Goal: Information Seeking & Learning: Learn about a topic

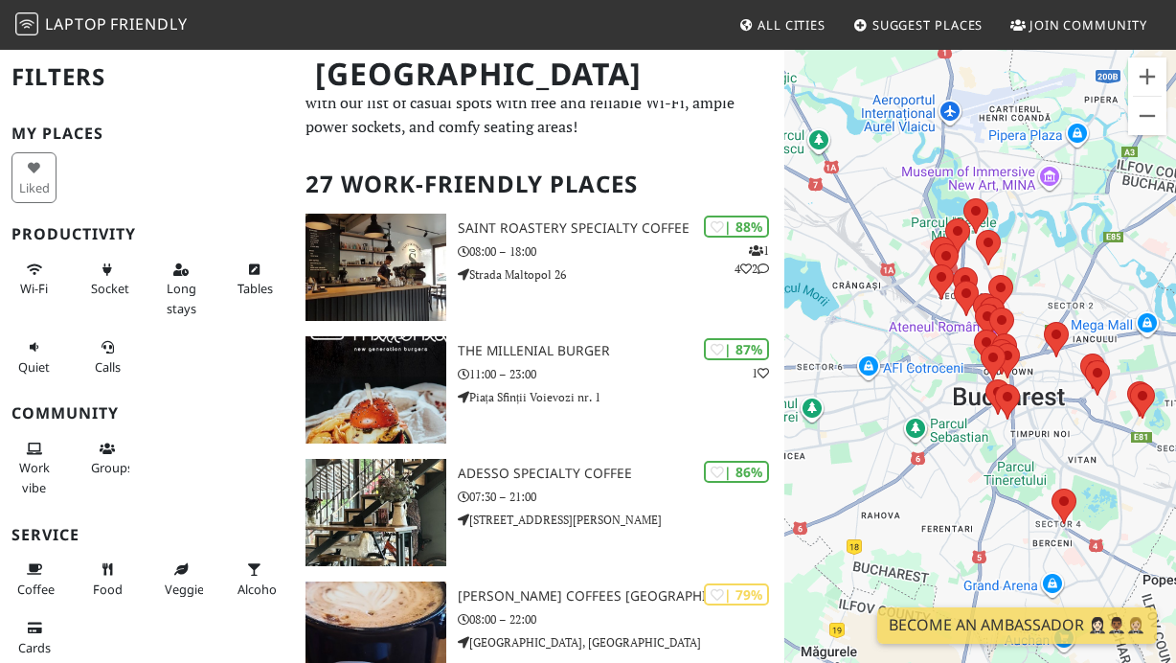
scroll to position [60, 0]
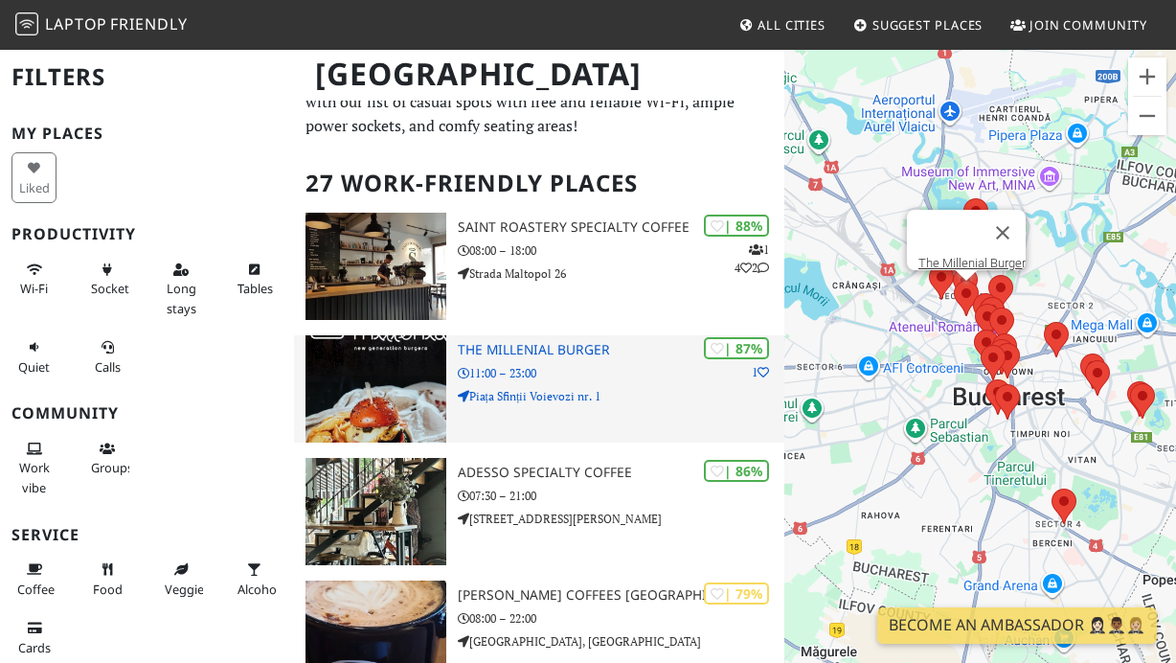
click at [581, 351] on h3 "The Millenial Burger" at bounding box center [621, 350] width 327 height 16
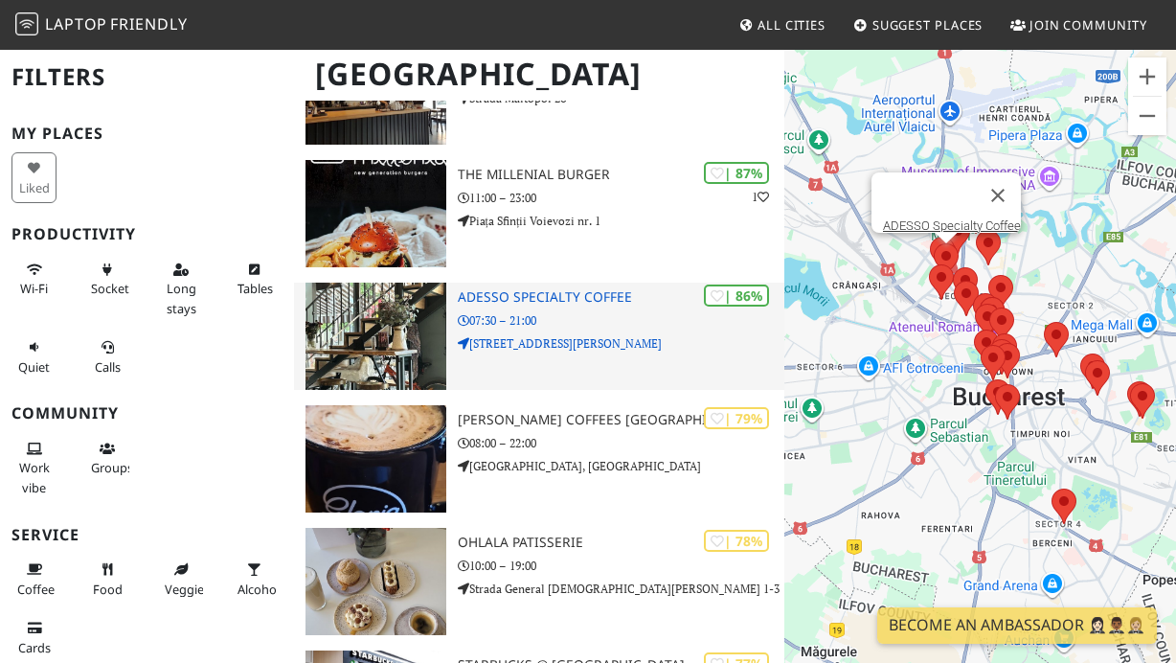
scroll to position [240, 0]
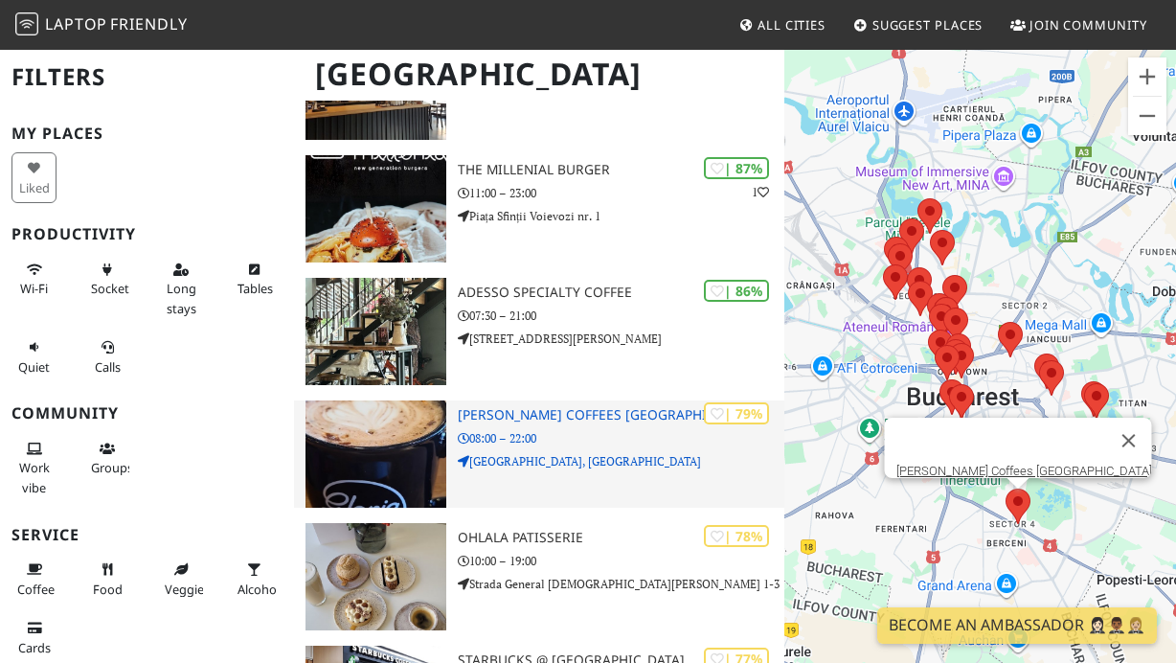
click at [606, 411] on h3 "[PERSON_NAME] Coffees [GEOGRAPHIC_DATA]" at bounding box center [621, 415] width 327 height 16
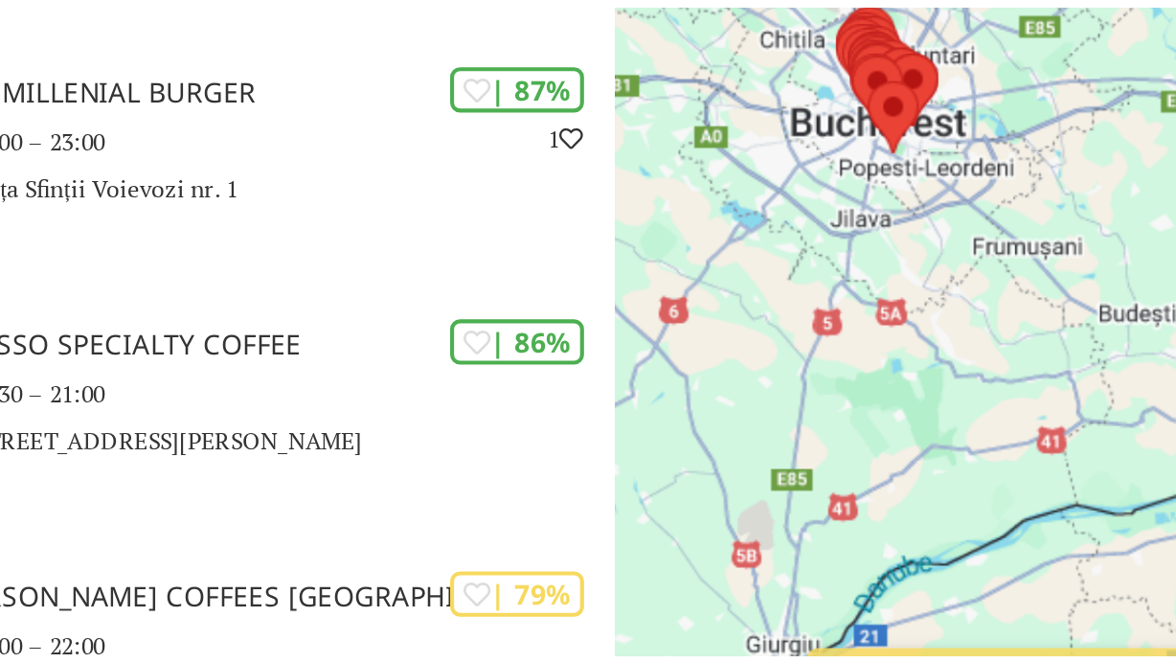
scroll to position [217, 0]
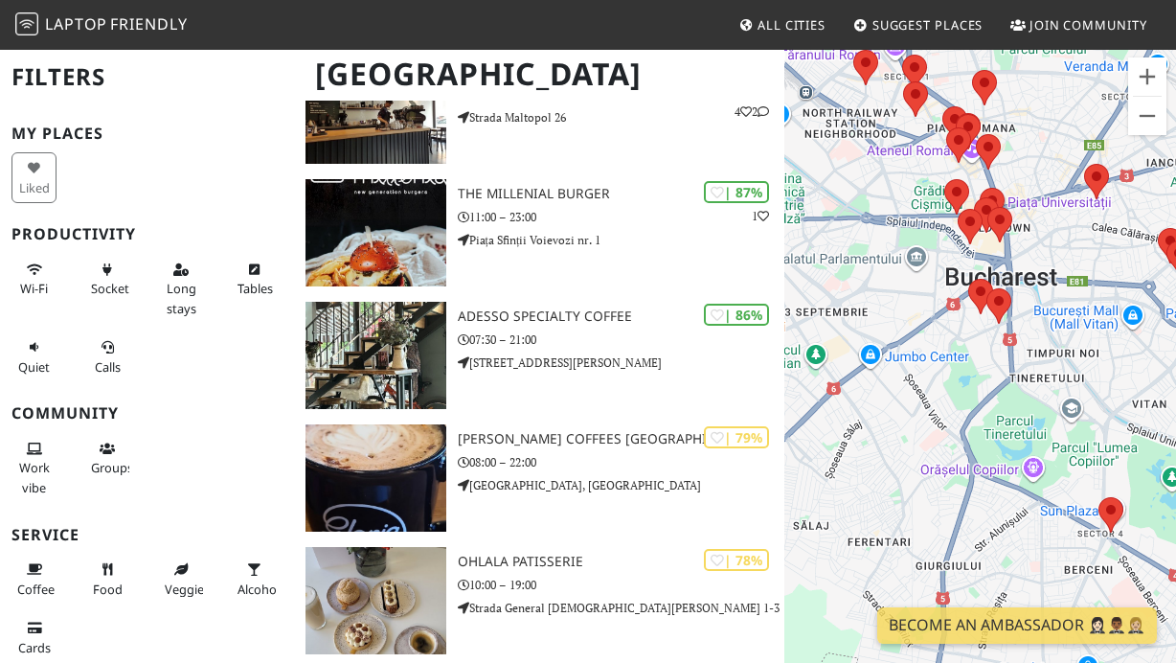
drag, startPoint x: 1122, startPoint y: 337, endPoint x: 1016, endPoint y: 344, distance: 106.6
click at [1016, 344] on div at bounding box center [981, 379] width 392 height 663
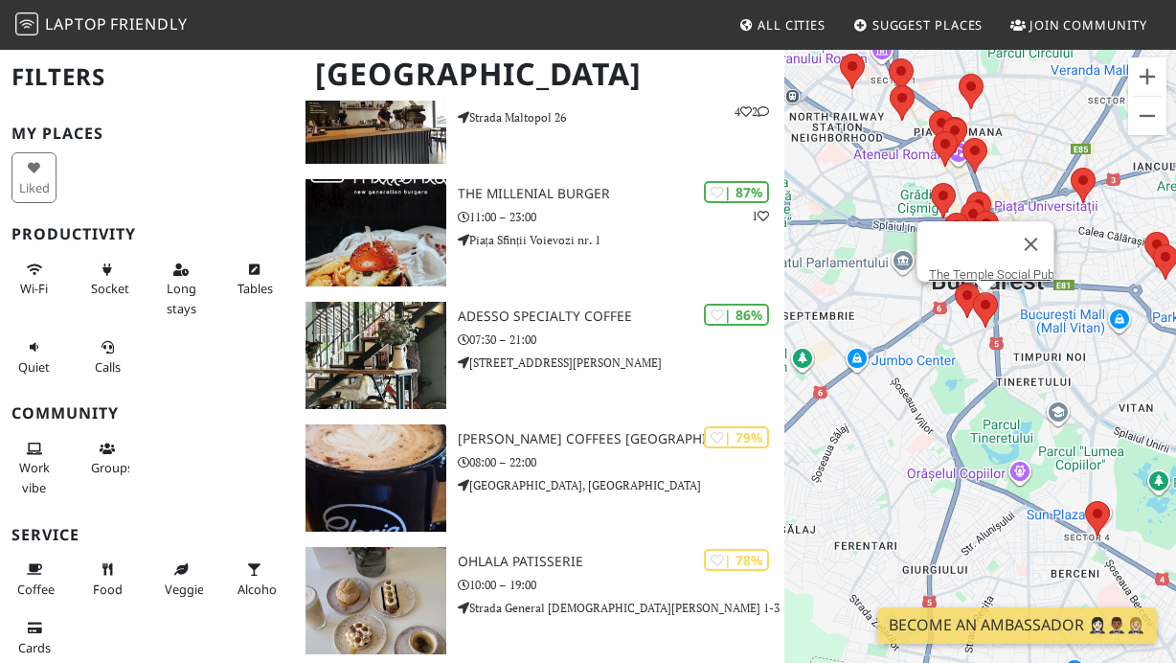
click at [973, 292] on area at bounding box center [973, 292] width 0 height 0
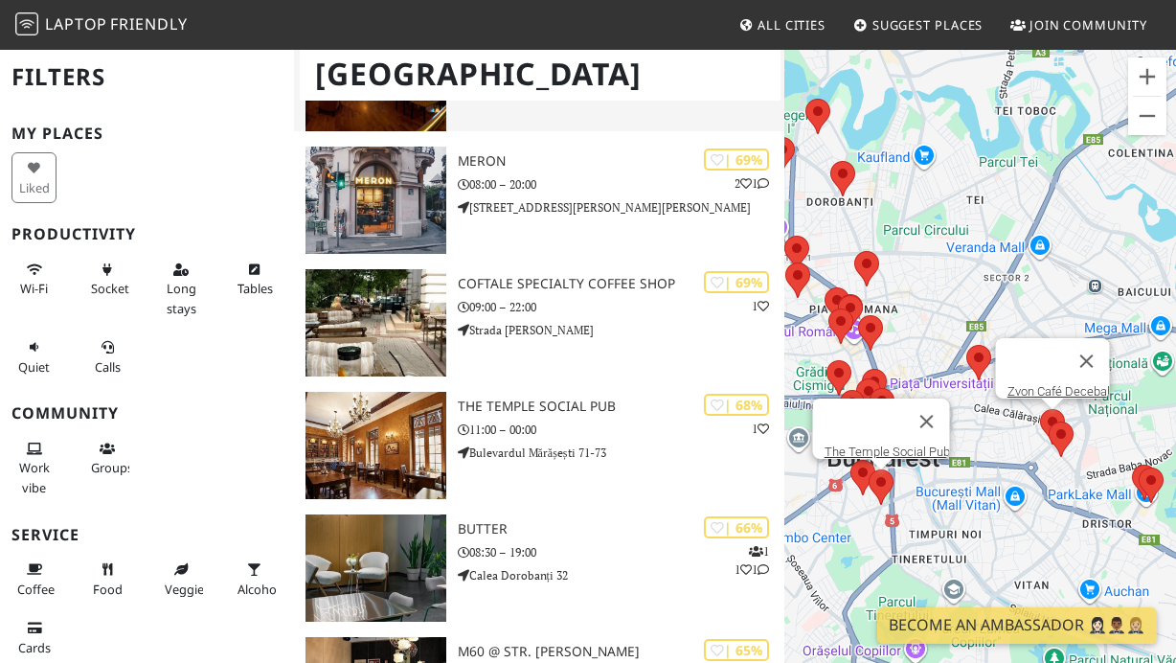
scroll to position [1844, 0]
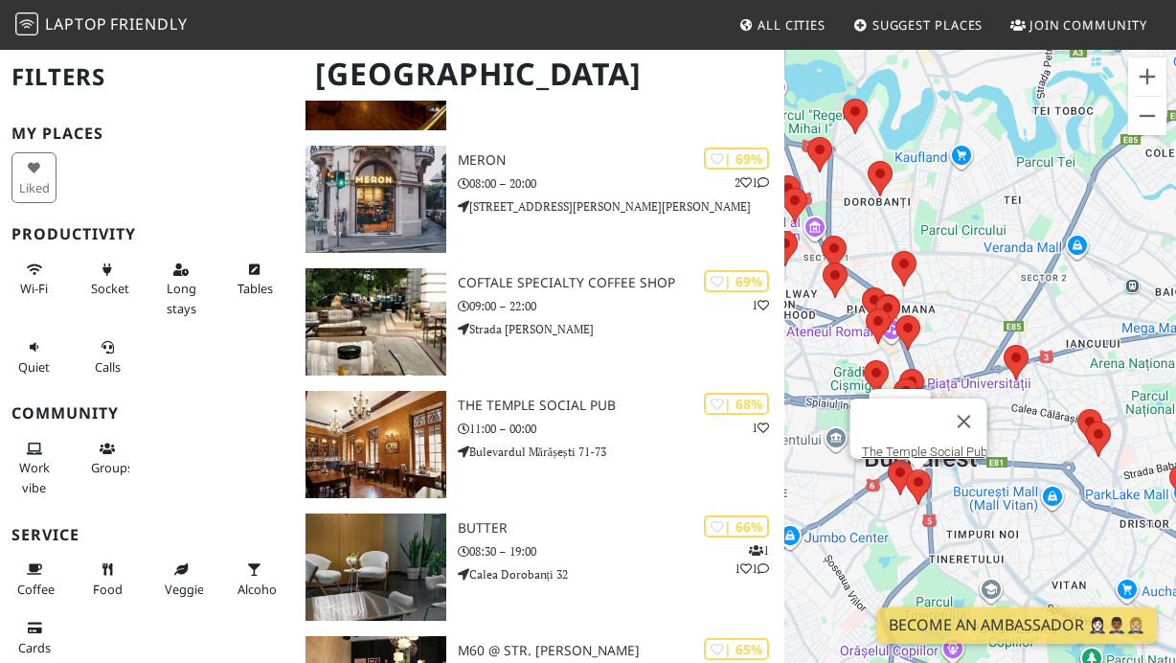
click at [888, 460] on area at bounding box center [888, 460] width 0 height 0
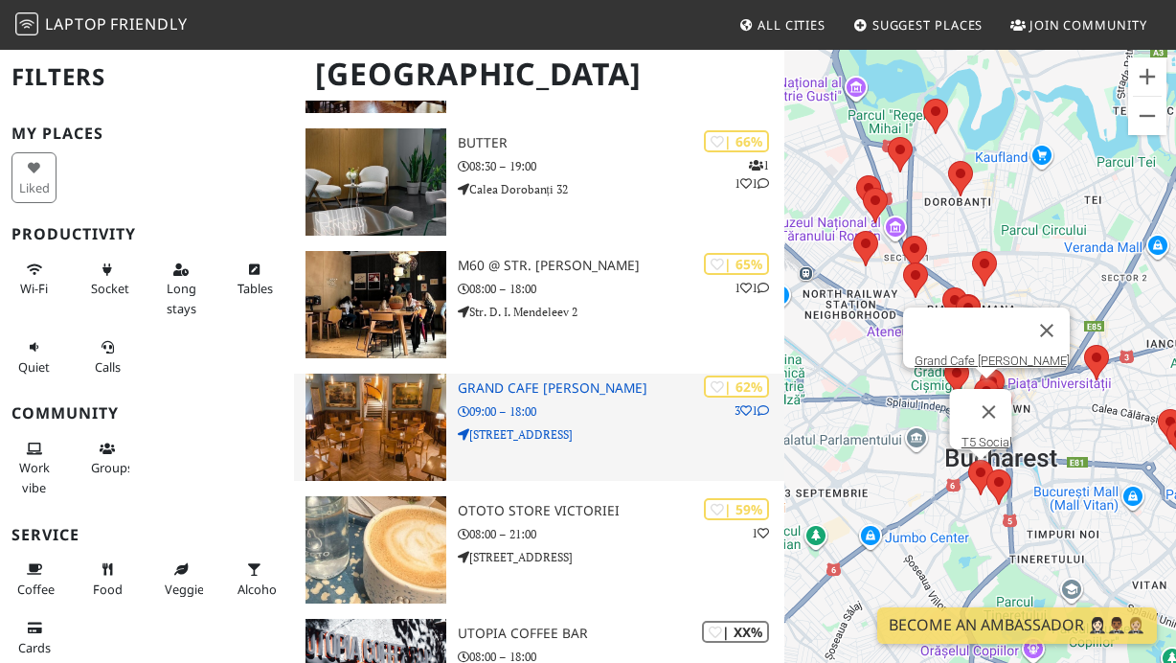
scroll to position [2200, 0]
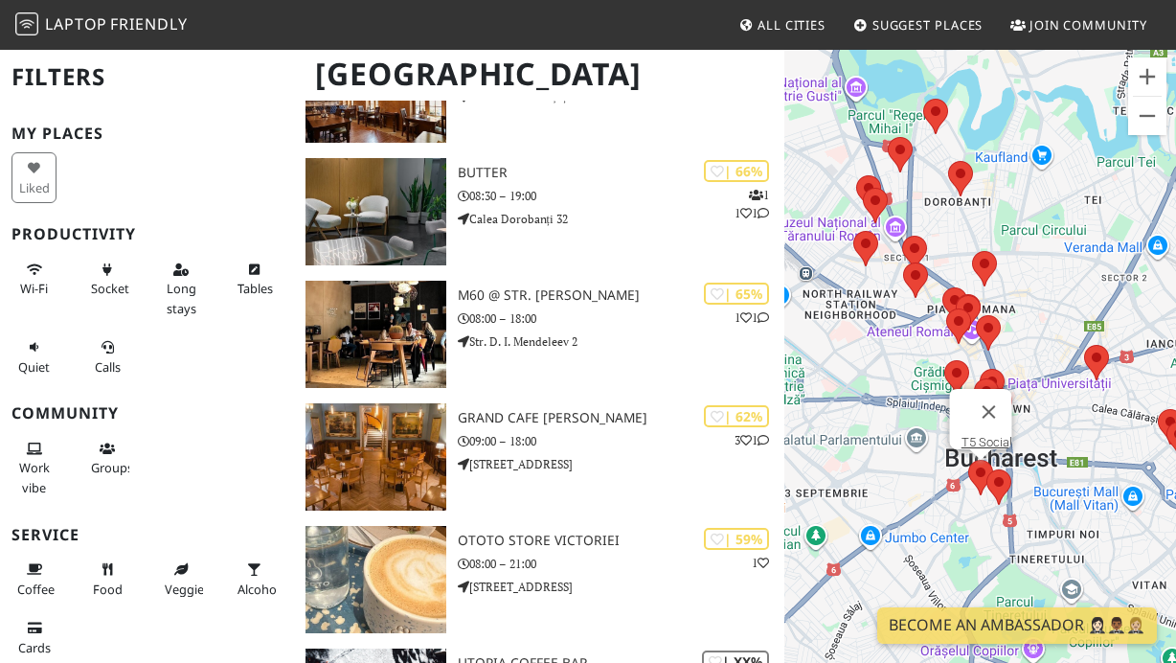
click at [977, 505] on div "T5 Social" at bounding box center [981, 379] width 392 height 663
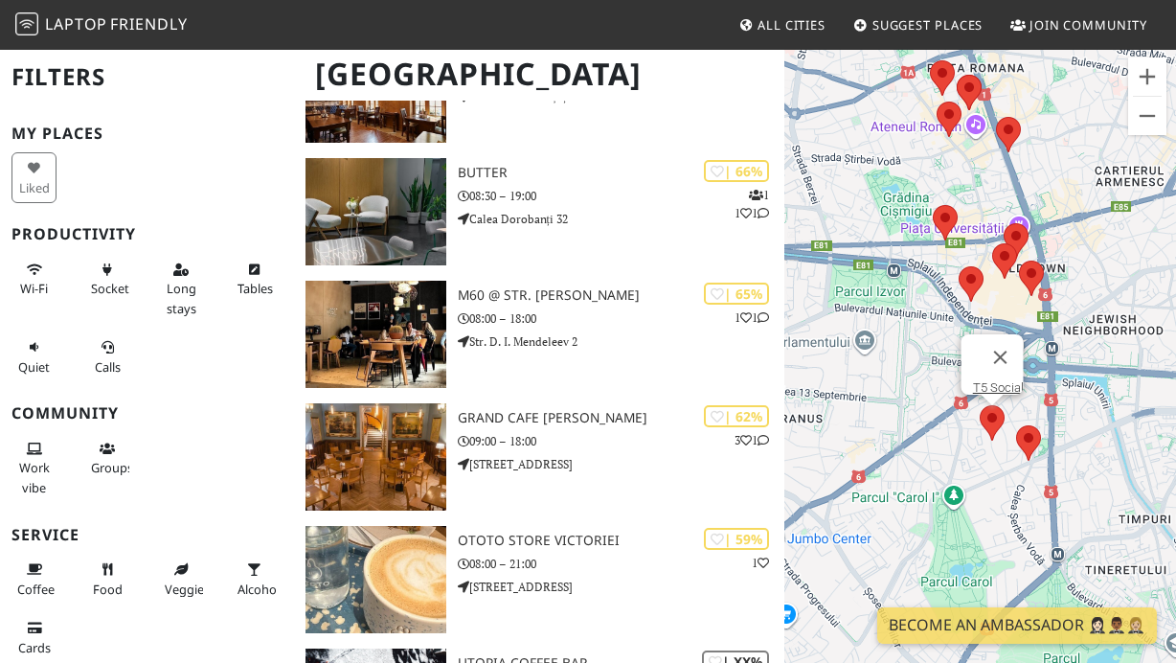
drag, startPoint x: 984, startPoint y: 512, endPoint x: 995, endPoint y: 460, distance: 53.0
click at [995, 460] on div "T5 Social" at bounding box center [981, 379] width 392 height 663
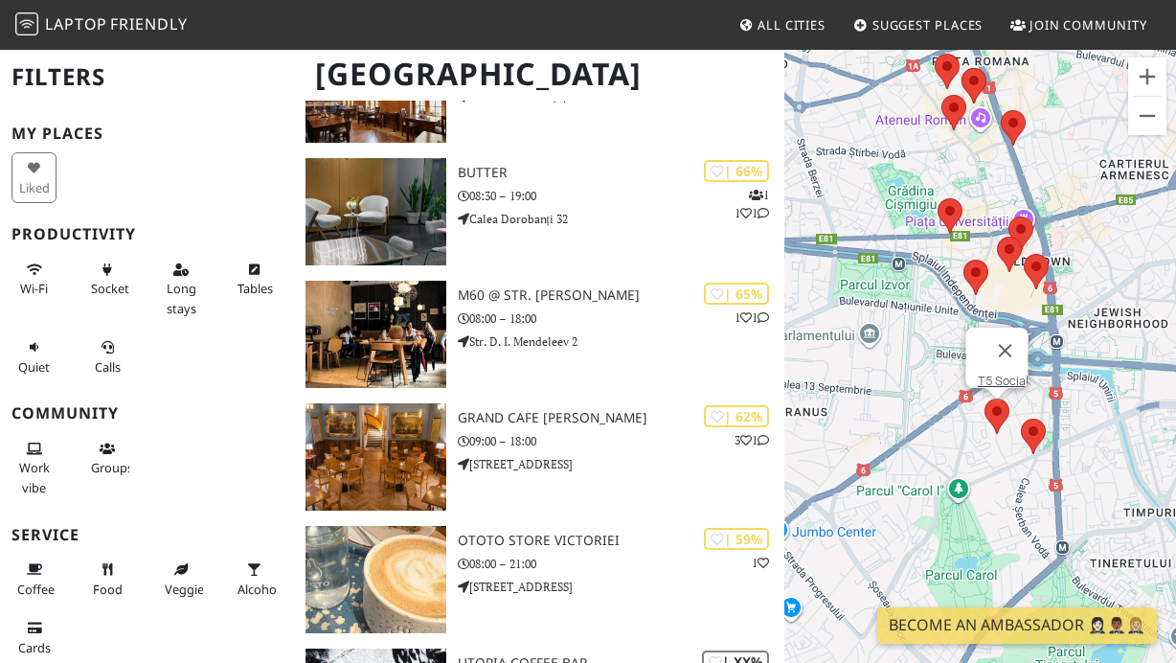
click at [962, 455] on div "T5 Social" at bounding box center [981, 379] width 392 height 663
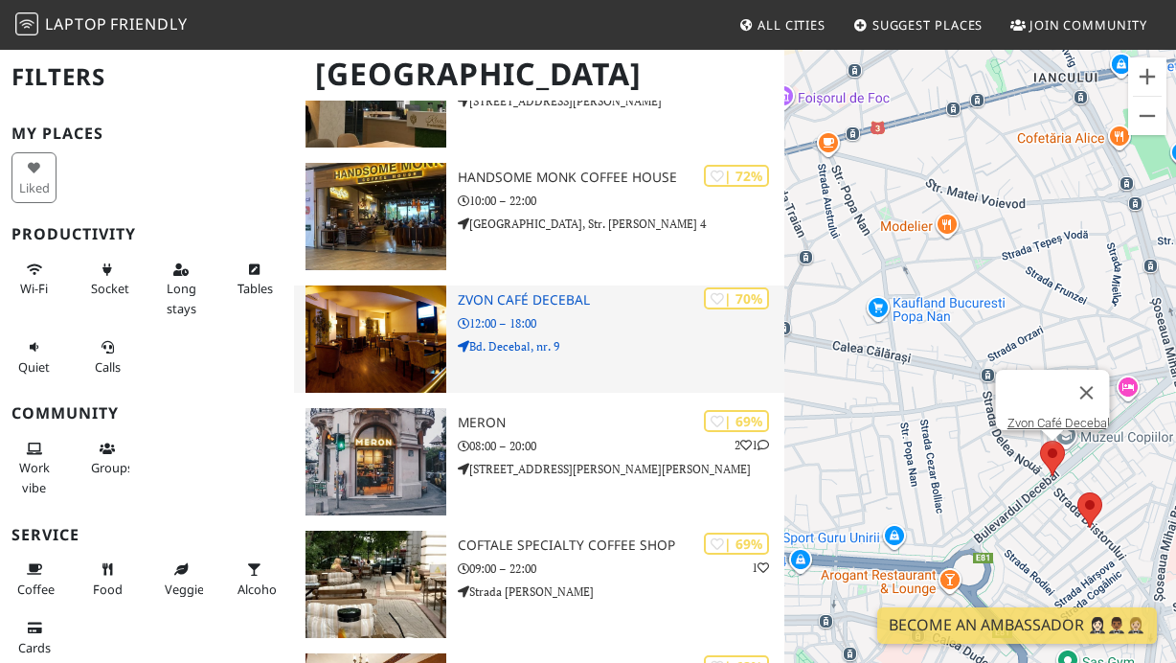
scroll to position [1535, 0]
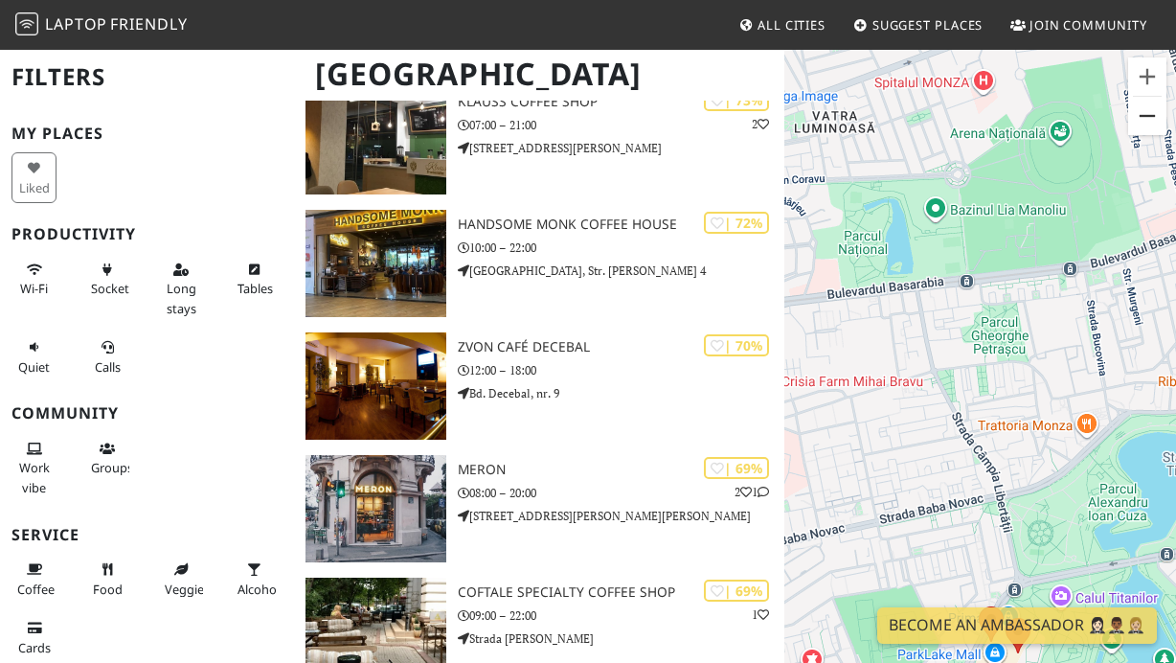
click at [1152, 116] on button "Zoom out" at bounding box center [1148, 116] width 38 height 38
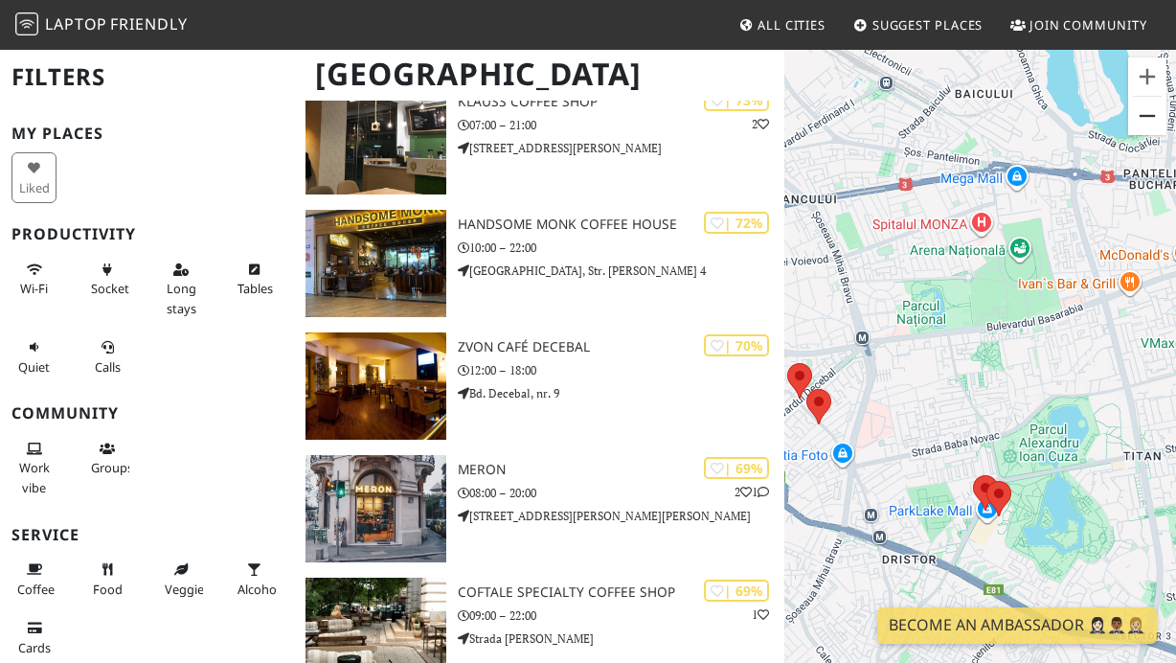
click at [1152, 116] on button "Zoom out" at bounding box center [1148, 116] width 38 height 38
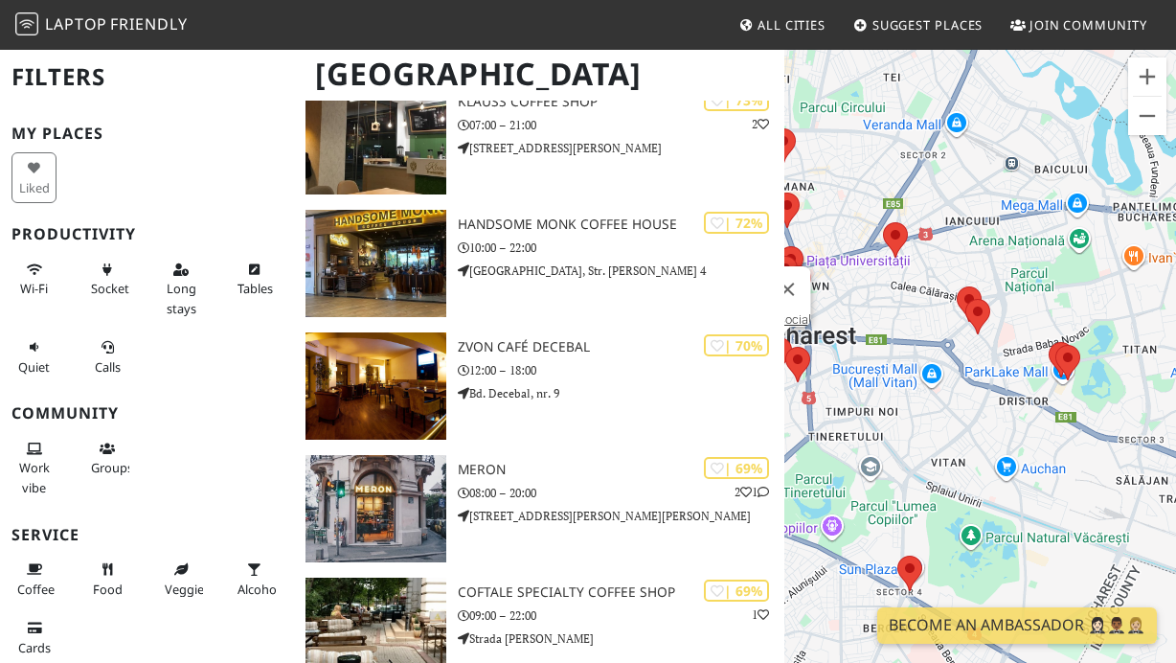
drag, startPoint x: 1047, startPoint y: 297, endPoint x: 1130, endPoint y: 225, distance: 109.3
click at [1130, 225] on div "T5 Social" at bounding box center [981, 379] width 392 height 663
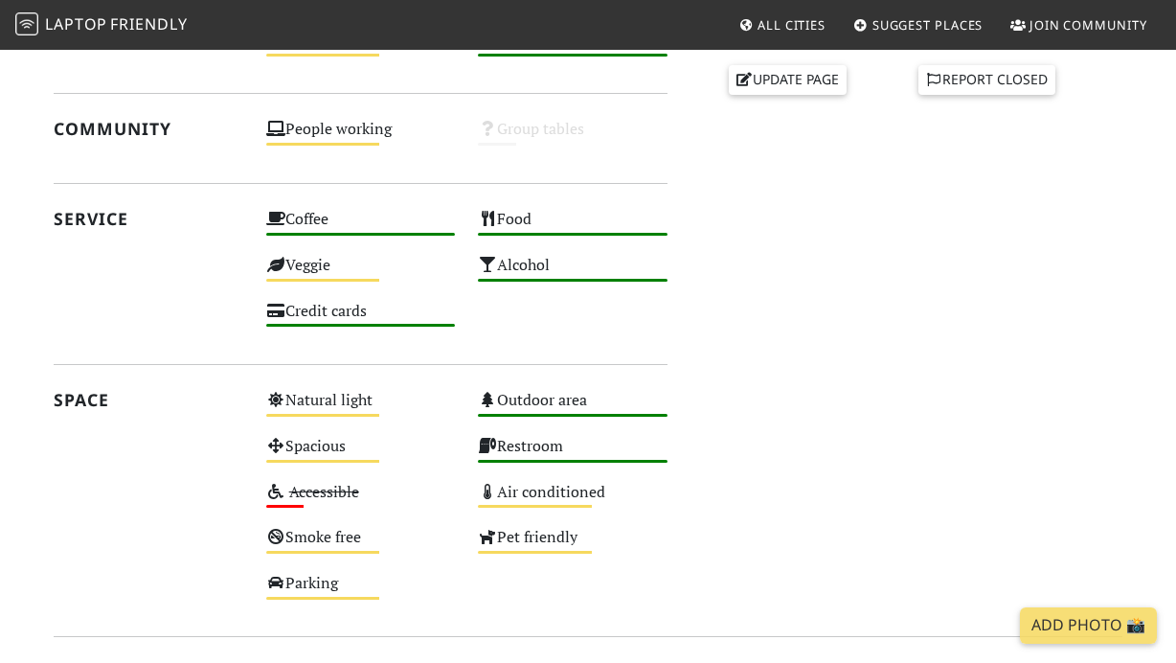
scroll to position [7, 0]
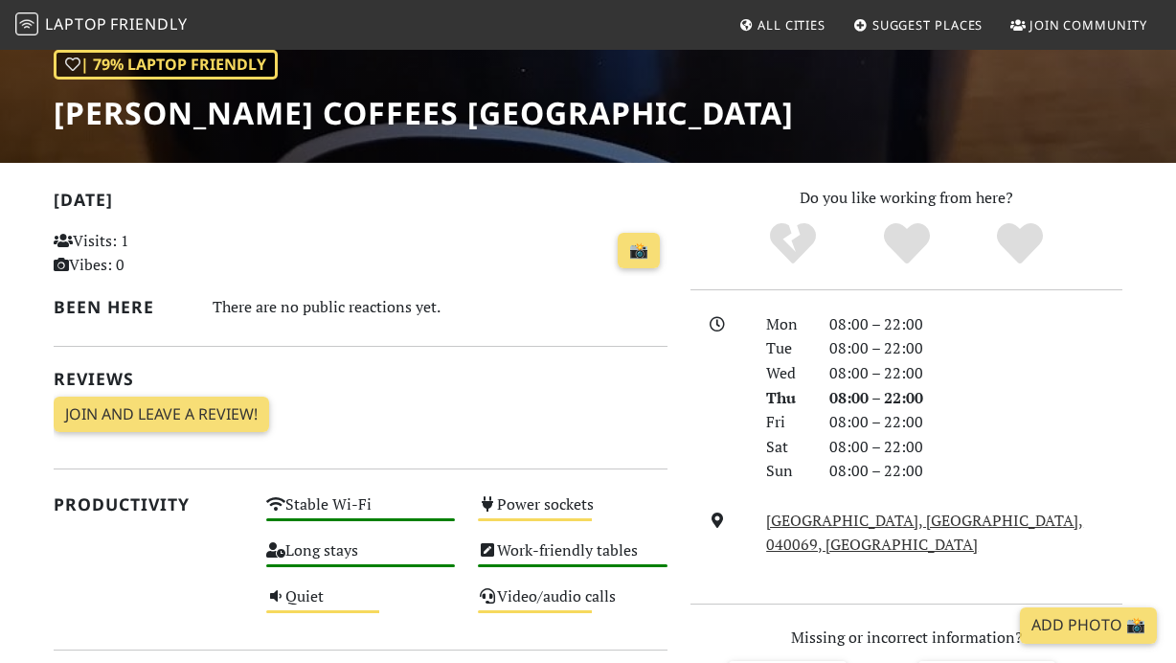
scroll to position [405, 0]
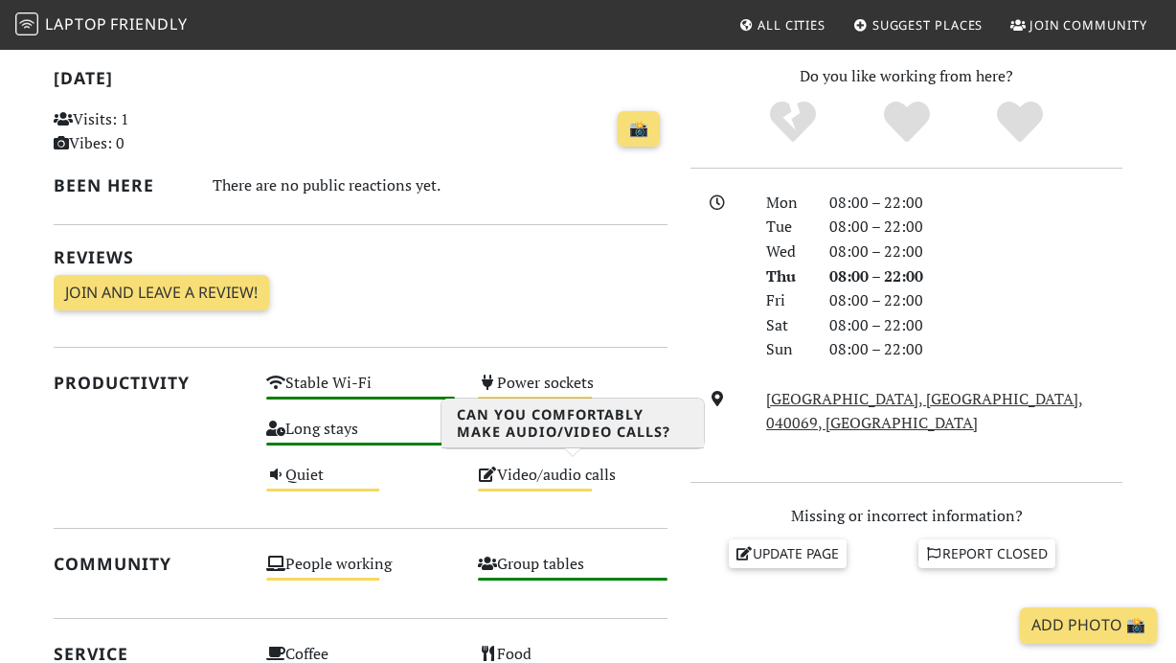
click at [582, 476] on div "Video/audio calls Medium" at bounding box center [573, 484] width 213 height 46
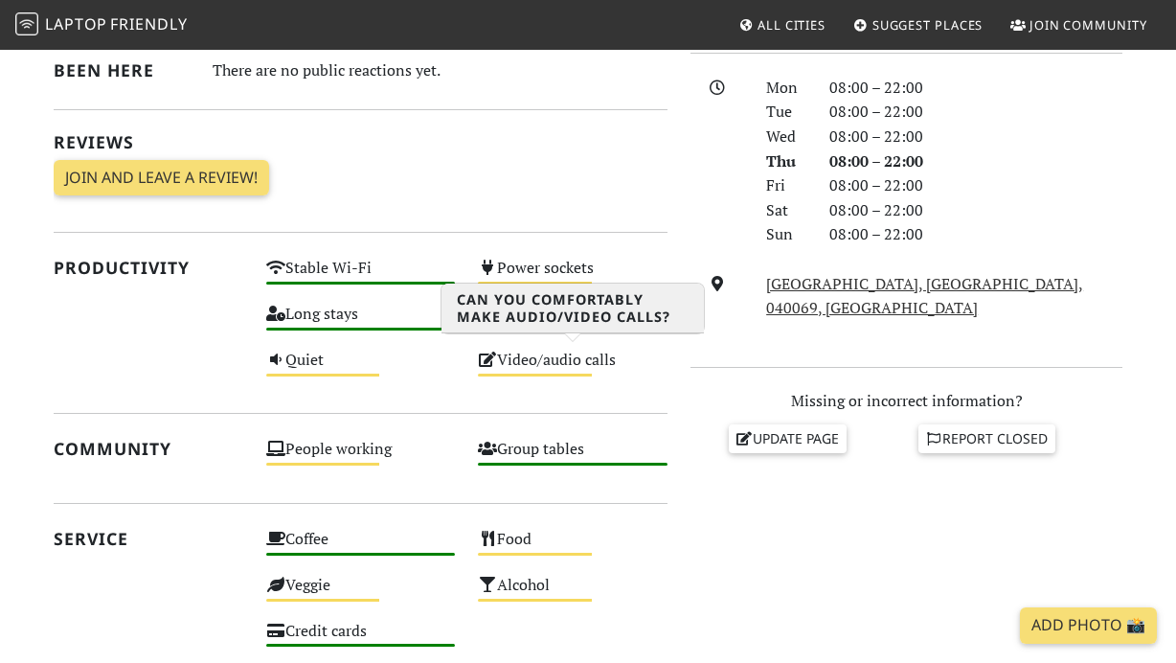
scroll to position [596, 0]
